Goal: Task Accomplishment & Management: Use online tool/utility

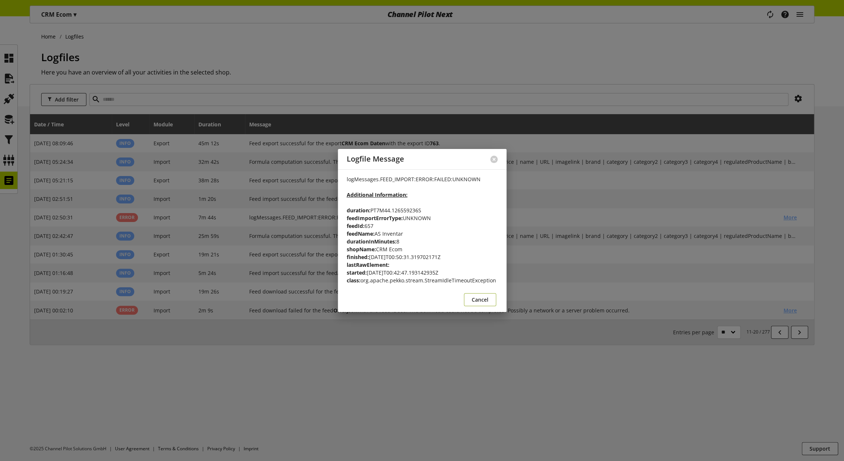
click at [472, 296] on span "Cancel" at bounding box center [480, 300] width 17 height 8
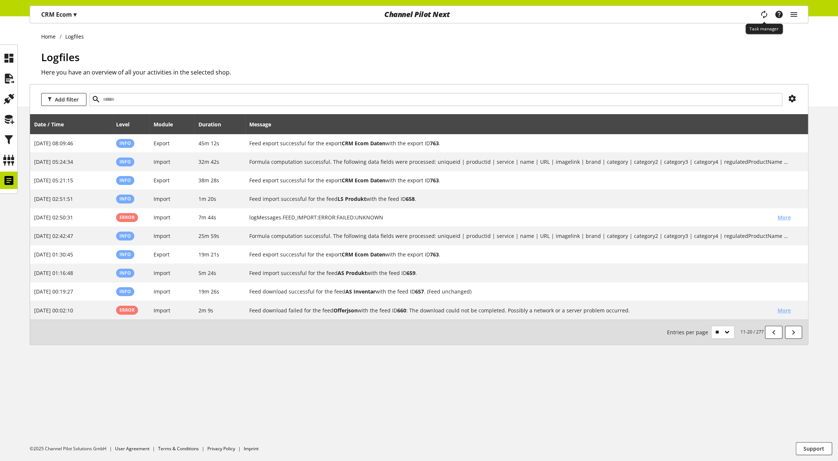
click at [763, 13] on icon "main navigation" at bounding box center [763, 14] width 9 height 13
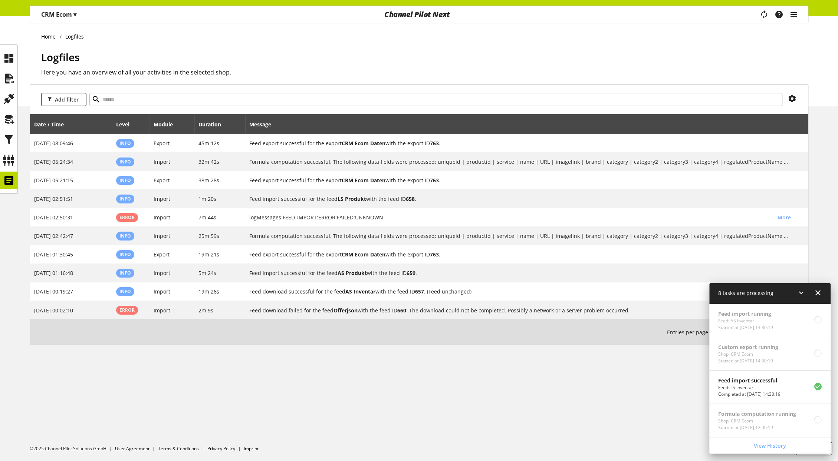
click at [819, 295] on icon at bounding box center [817, 292] width 9 height 13
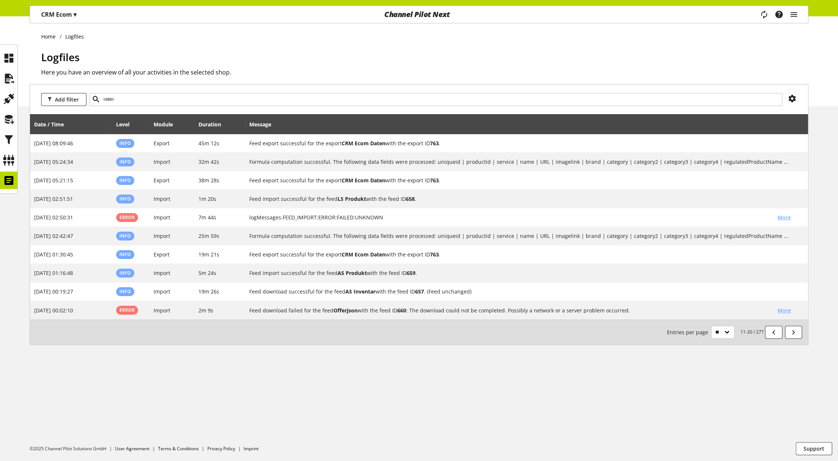
click at [68, 17] on p "CRM Ecom ▾" at bounding box center [58, 14] width 35 height 9
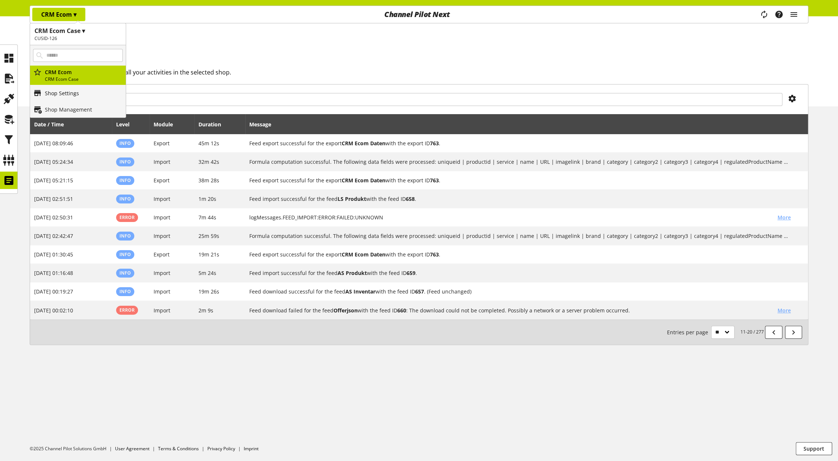
click at [69, 93] on p "Shop Settings" at bounding box center [62, 93] width 34 height 8
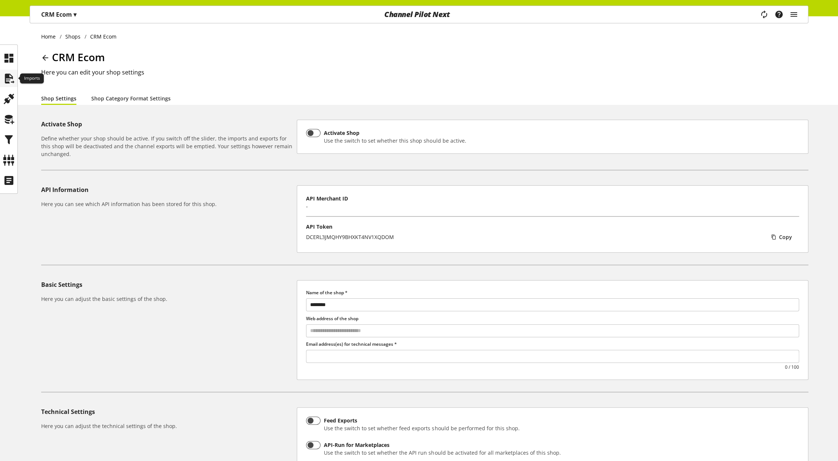
click at [11, 81] on icon at bounding box center [9, 78] width 12 height 15
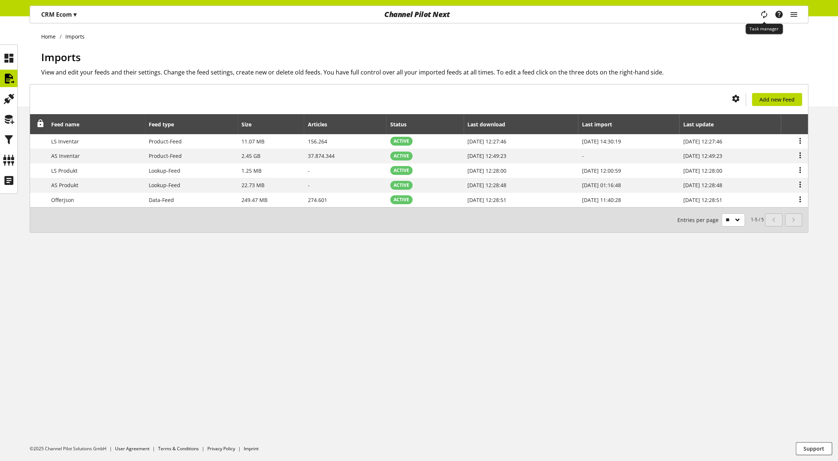
click at [761, 13] on icon "main navigation" at bounding box center [763, 14] width 9 height 13
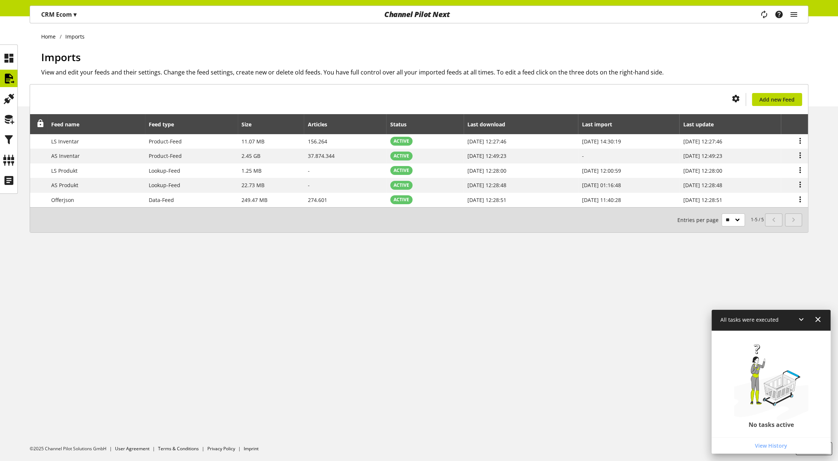
click at [816, 318] on icon at bounding box center [817, 319] width 9 height 13
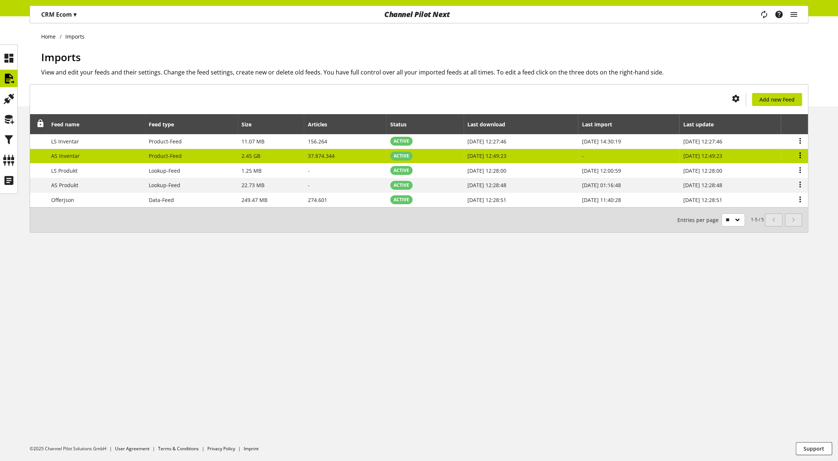
click at [801, 155] on icon at bounding box center [799, 155] width 9 height 13
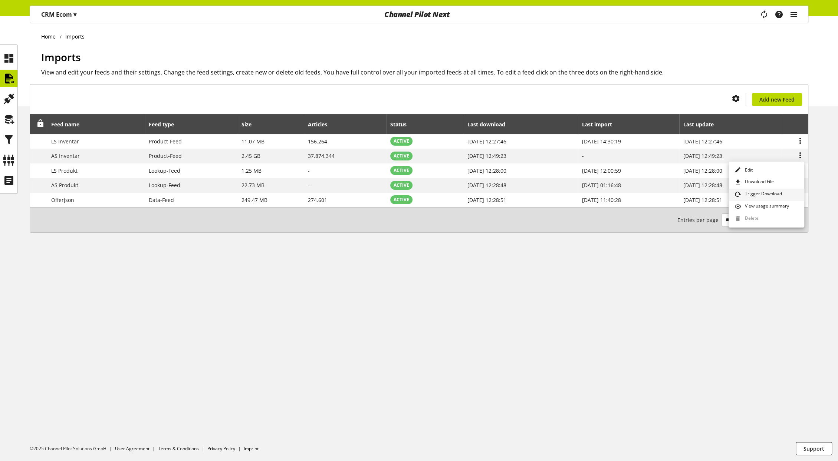
click at [767, 195] on span "Trigger Download" at bounding box center [761, 195] width 40 height 8
click at [762, 14] on icon "main navigation" at bounding box center [763, 15] width 13 height 16
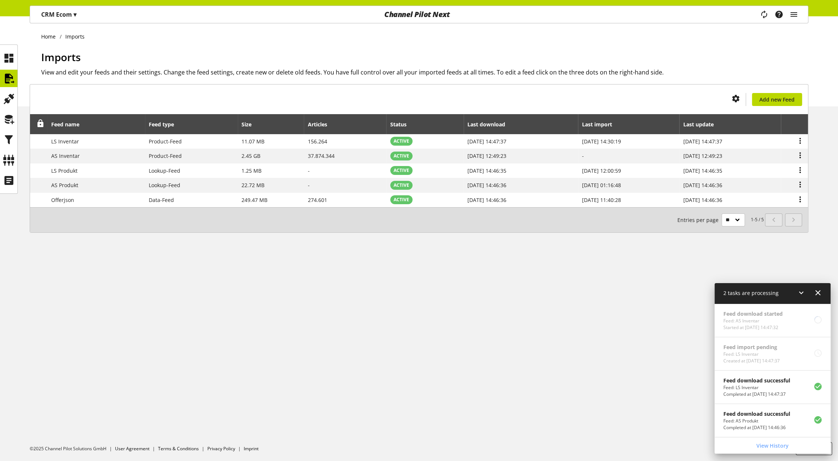
click at [509, 304] on div "Home Imports Imports View and edit your feeds and their settings. Change the fe…" at bounding box center [419, 238] width 838 height 445
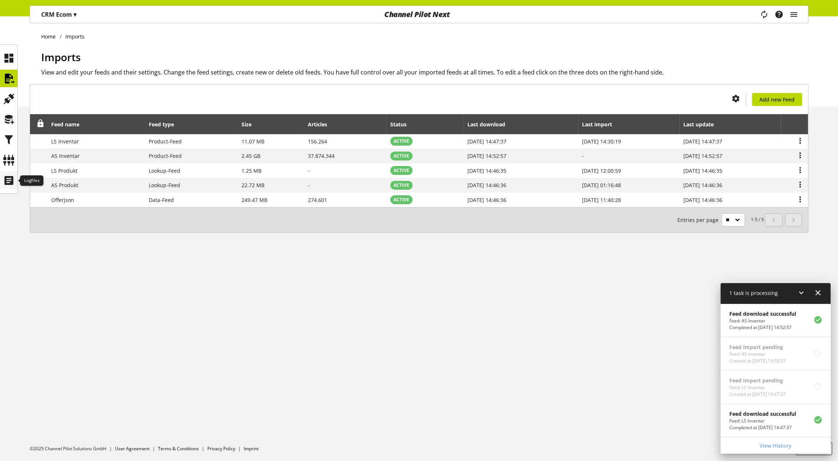
click at [14, 179] on icon at bounding box center [9, 180] width 12 height 15
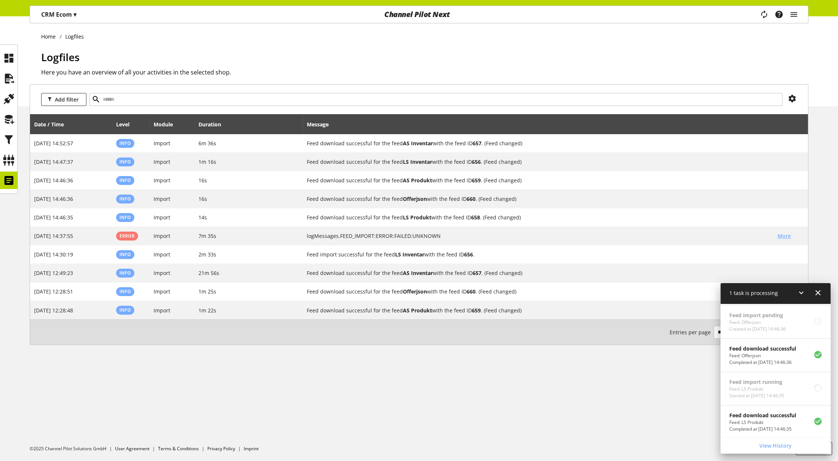
scroll to position [200, 0]
click at [13, 80] on icon at bounding box center [9, 78] width 12 height 15
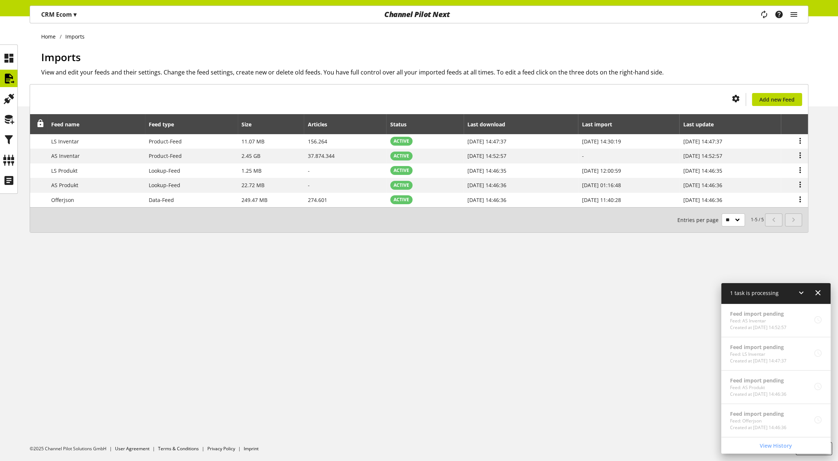
scroll to position [33, 0]
